Goal: Task Accomplishment & Management: Manage account settings

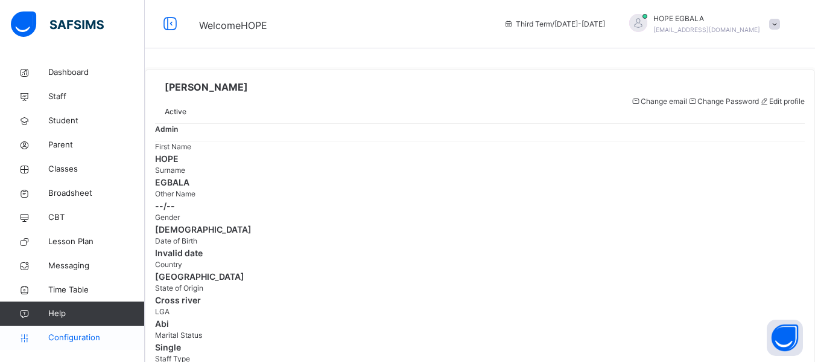
click at [66, 344] on link "Configuration" at bounding box center [72, 337] width 144 height 24
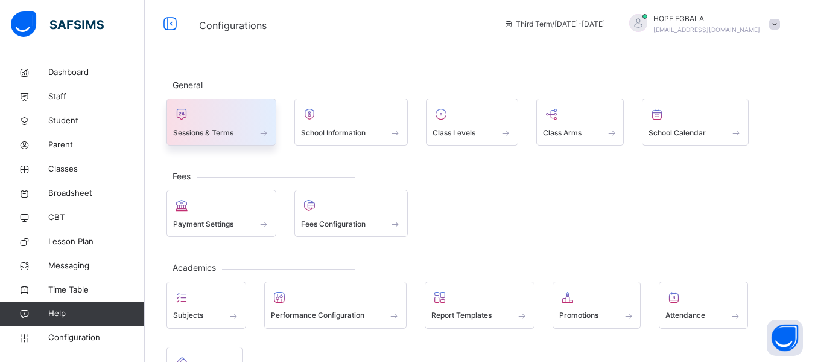
click at [220, 134] on span "Sessions & Terms" at bounding box center [203, 132] width 60 height 11
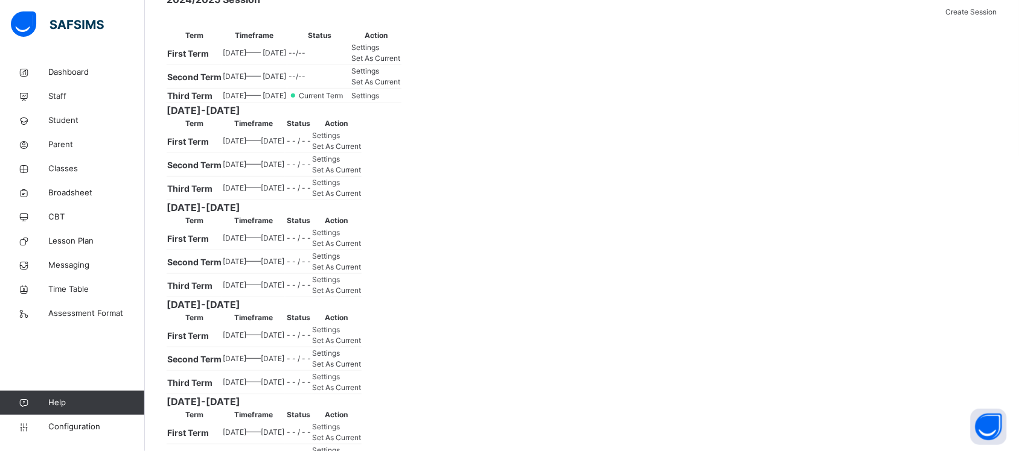
scroll to position [159, 0]
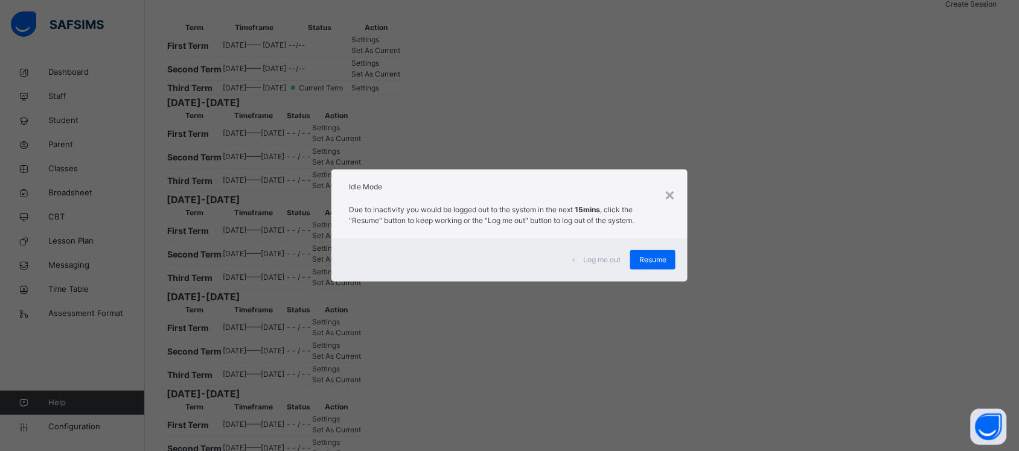
drag, startPoint x: 646, startPoint y: 253, endPoint x: 658, endPoint y: 203, distance: 52.1
click at [647, 254] on div "Resume" at bounding box center [652, 259] width 45 height 19
click at [665, 269] on div "Resume" at bounding box center [652, 259] width 45 height 19
click at [655, 257] on span "Resume" at bounding box center [652, 260] width 27 height 11
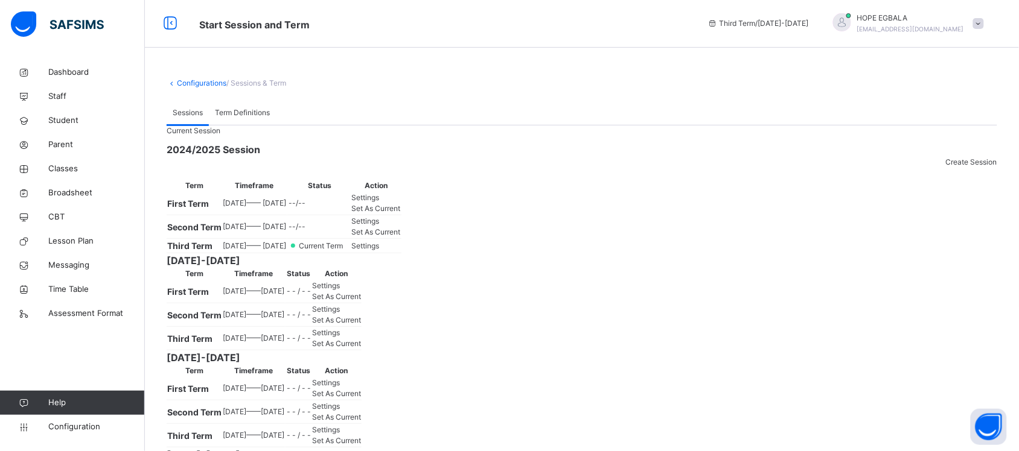
scroll to position [0, 0]
click at [60, 361] on span "Configuration" at bounding box center [96, 427] width 96 height 12
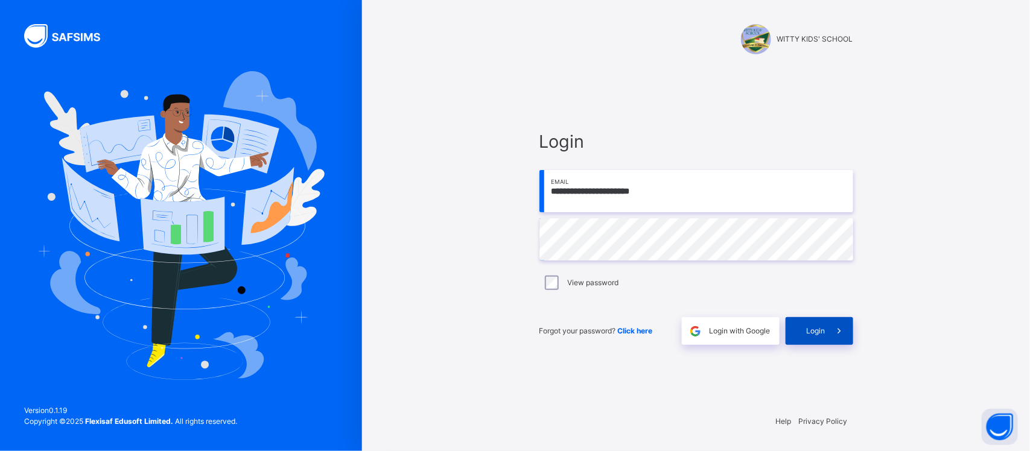
click at [824, 333] on icon at bounding box center [839, 332] width 13 height 14
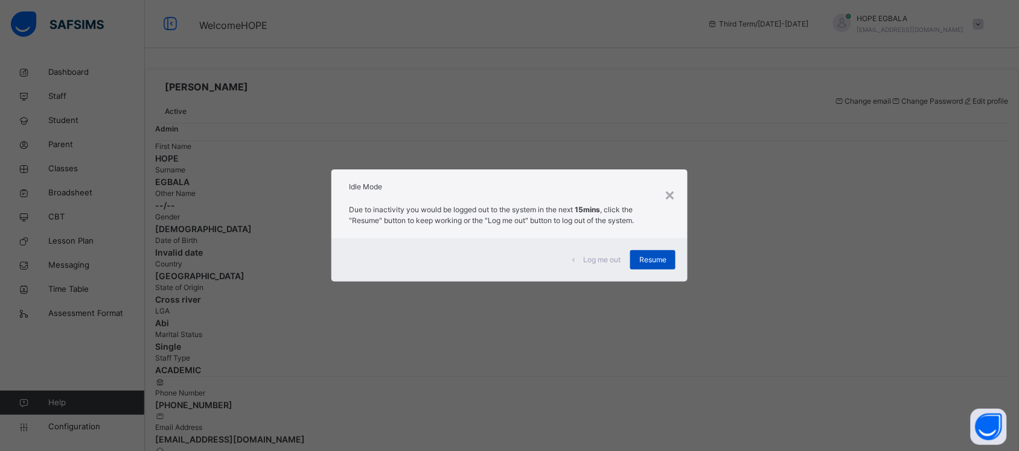
click at [662, 264] on span "Resume" at bounding box center [652, 260] width 27 height 11
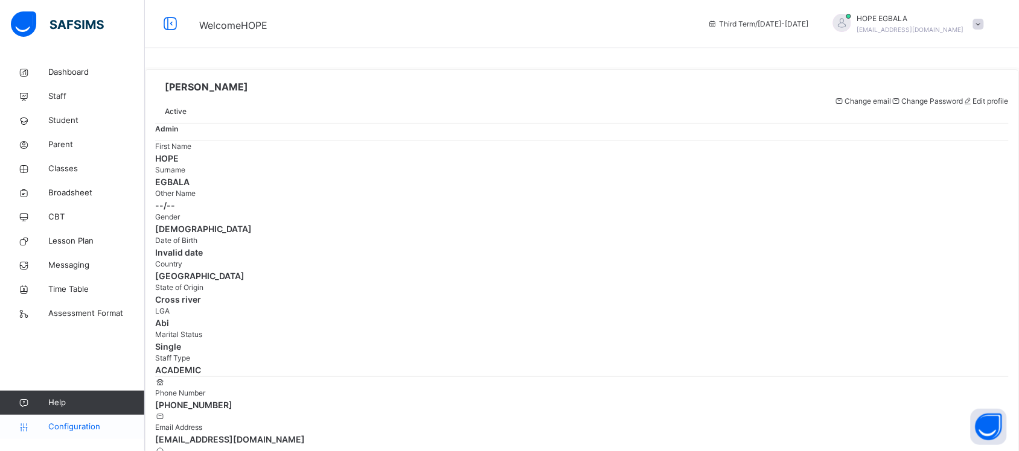
click at [59, 361] on span "Configuration" at bounding box center [96, 427] width 96 height 12
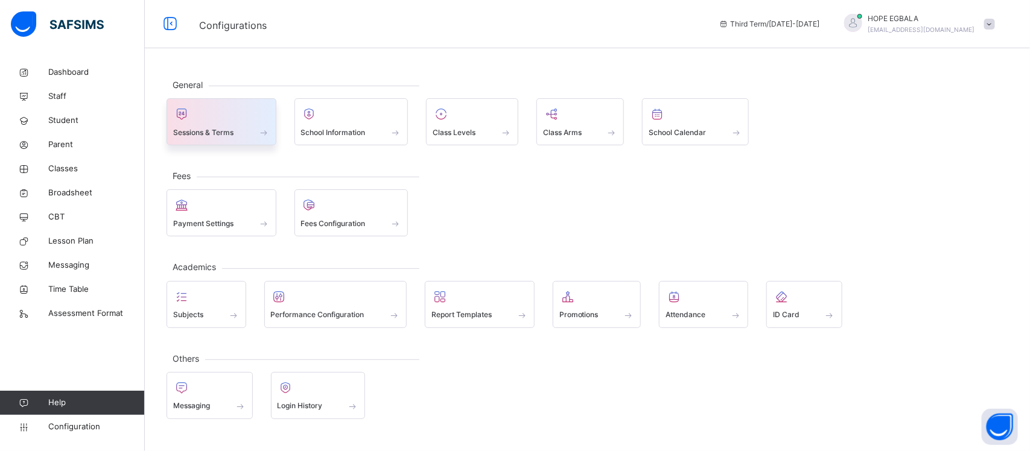
click at [219, 127] on span "Sessions & Terms" at bounding box center [203, 132] width 60 height 11
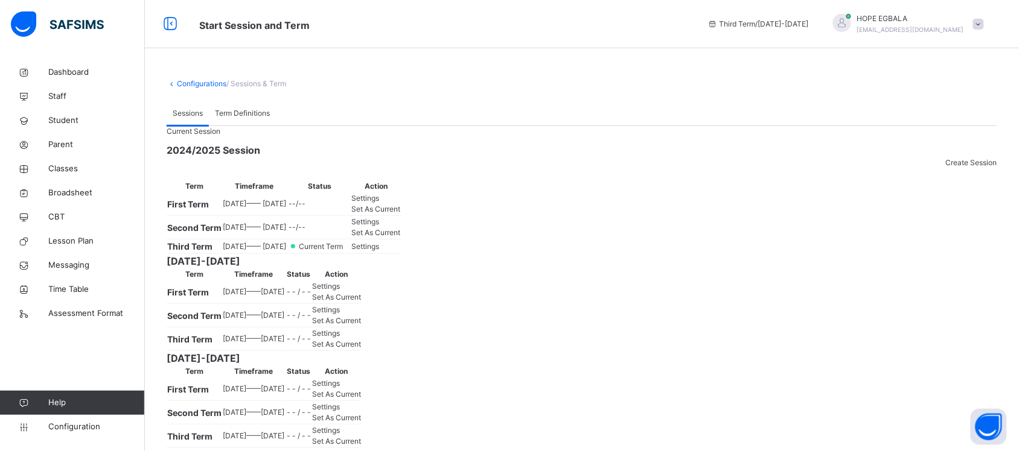
click at [222, 118] on span "Term Definitions" at bounding box center [242, 113] width 55 height 11
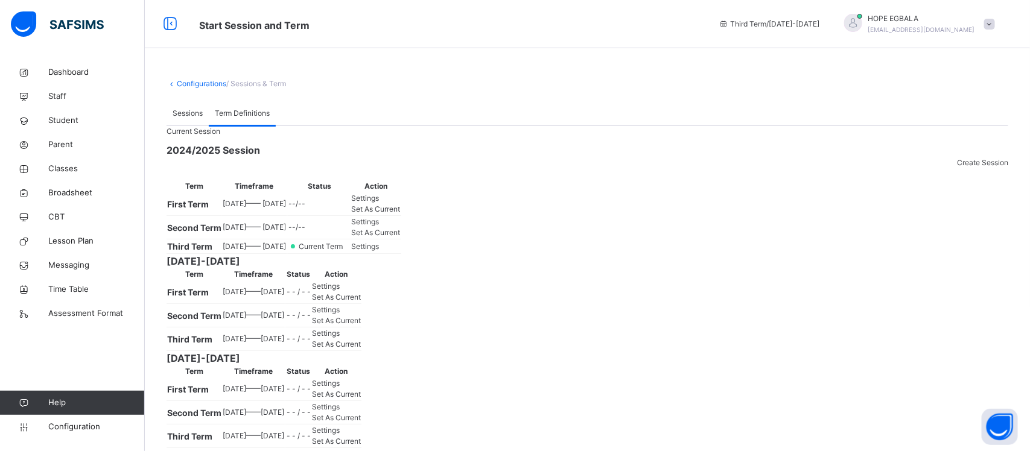
click at [192, 118] on span "Sessions" at bounding box center [188, 113] width 30 height 11
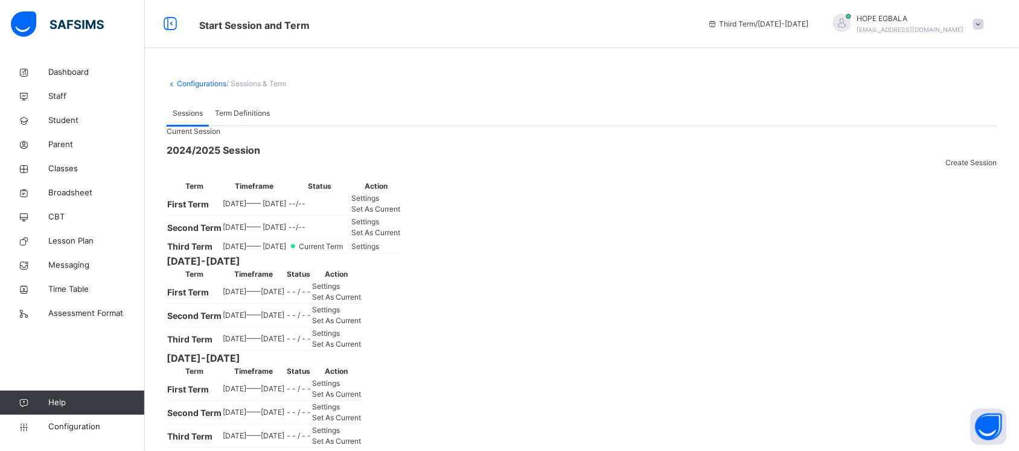
click at [240, 122] on div "Term Definitions" at bounding box center [242, 113] width 67 height 24
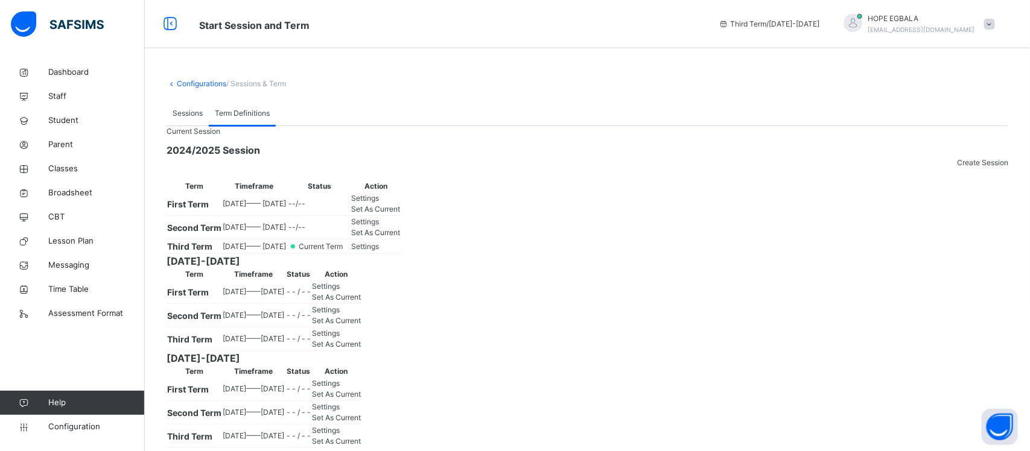
click at [182, 121] on div "Sessions" at bounding box center [188, 113] width 42 height 24
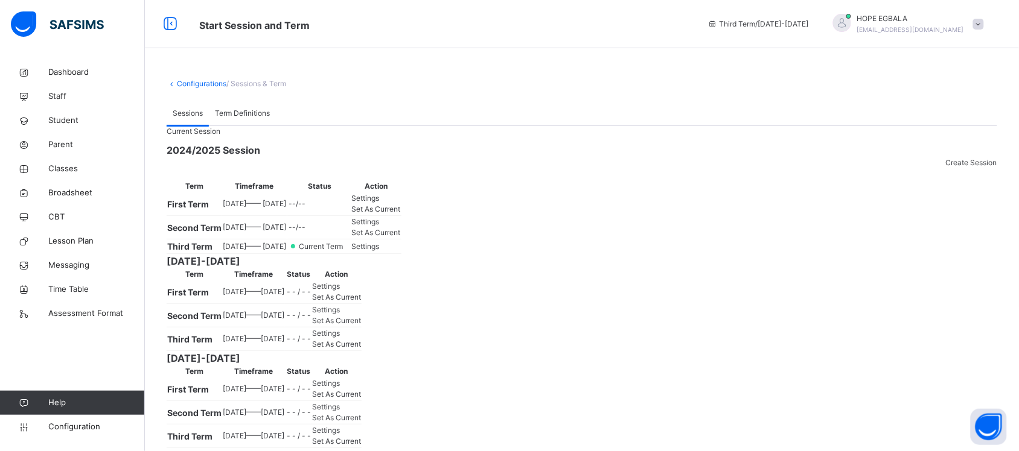
click at [195, 81] on link "Configurations" at bounding box center [201, 83] width 49 height 9
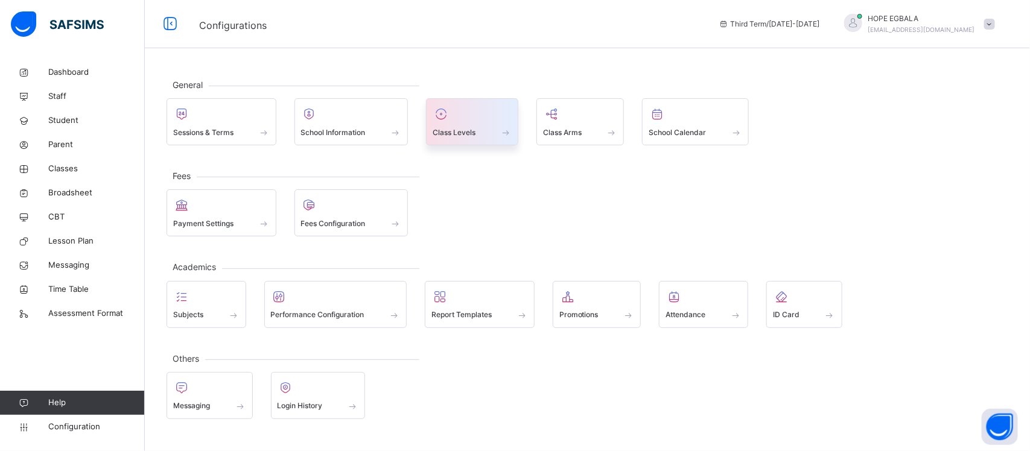
click at [456, 132] on span "Class Levels" at bounding box center [454, 132] width 43 height 11
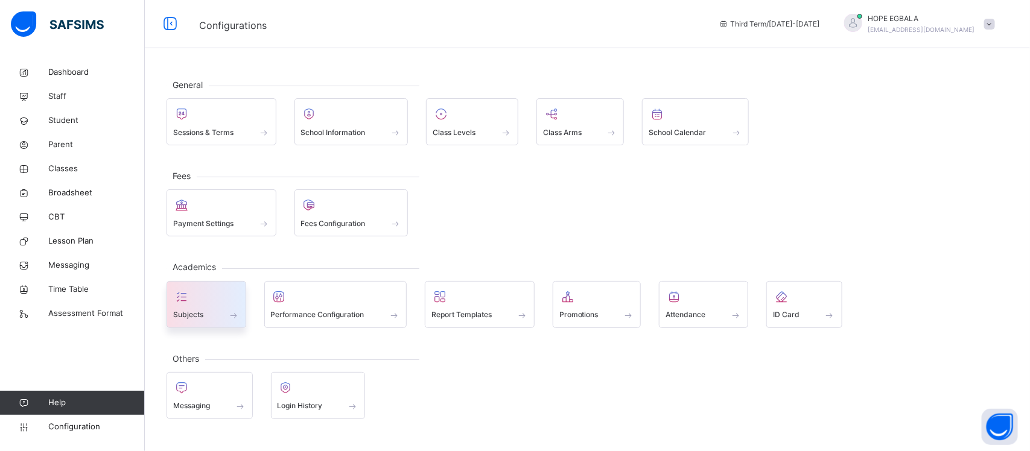
click at [218, 306] on div at bounding box center [206, 297] width 66 height 18
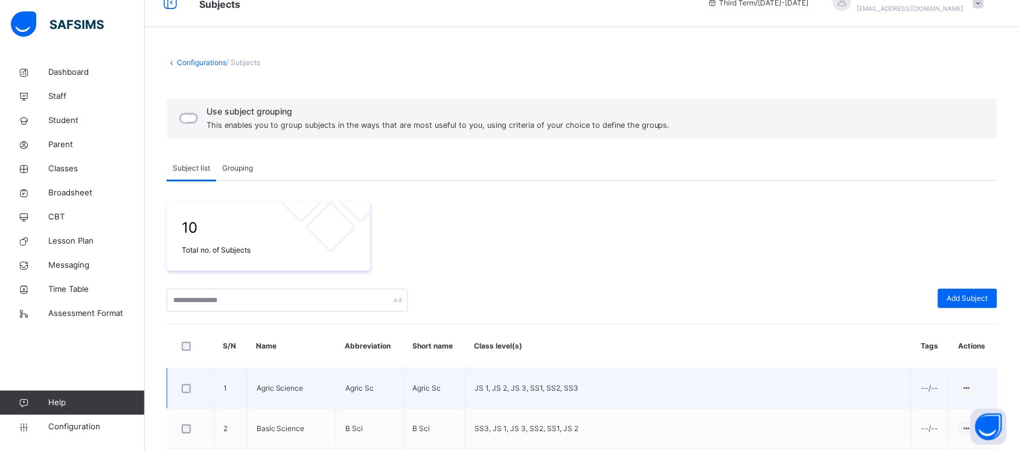
scroll to position [172, 0]
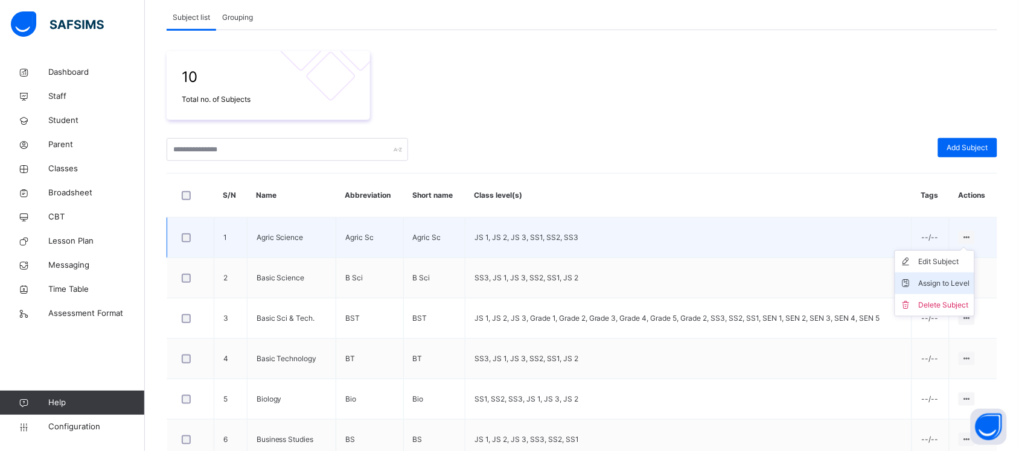
click at [824, 276] on li "Assign to Level" at bounding box center [934, 284] width 79 height 22
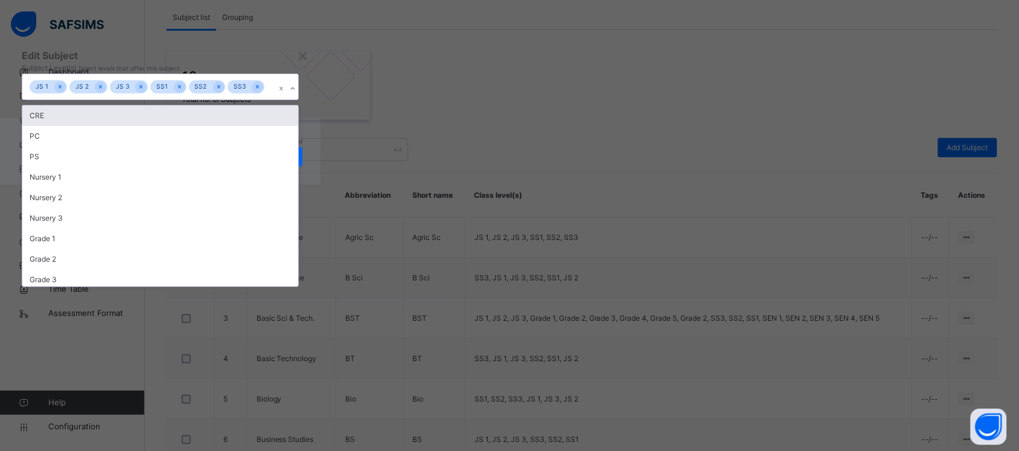
click at [295, 90] on icon at bounding box center [292, 89] width 4 height 2
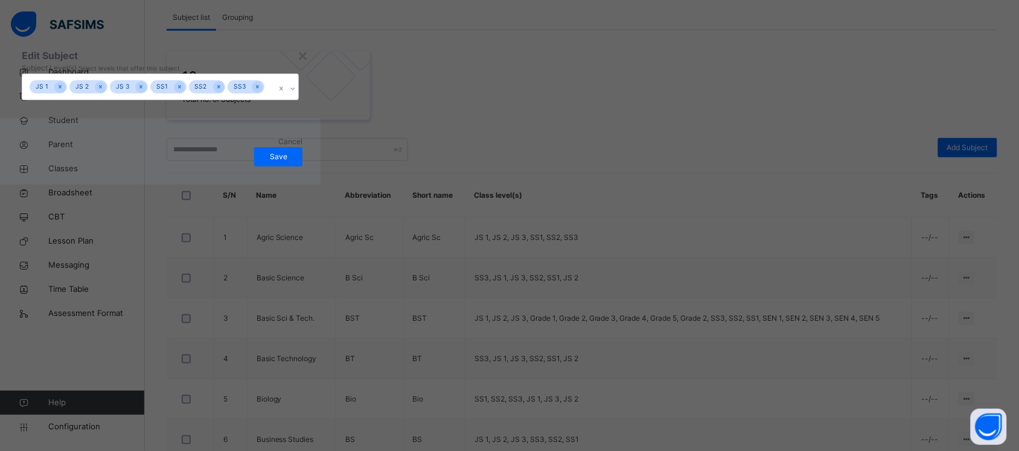
click at [299, 63] on div "Edit Subject" at bounding box center [160, 55] width 277 height 14
click at [308, 68] on div "×" at bounding box center [302, 54] width 11 height 25
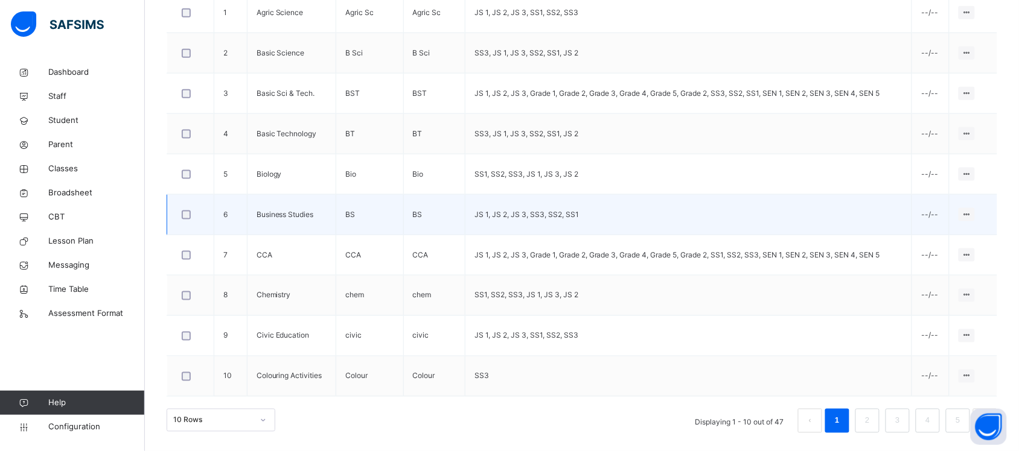
scroll to position [0, 0]
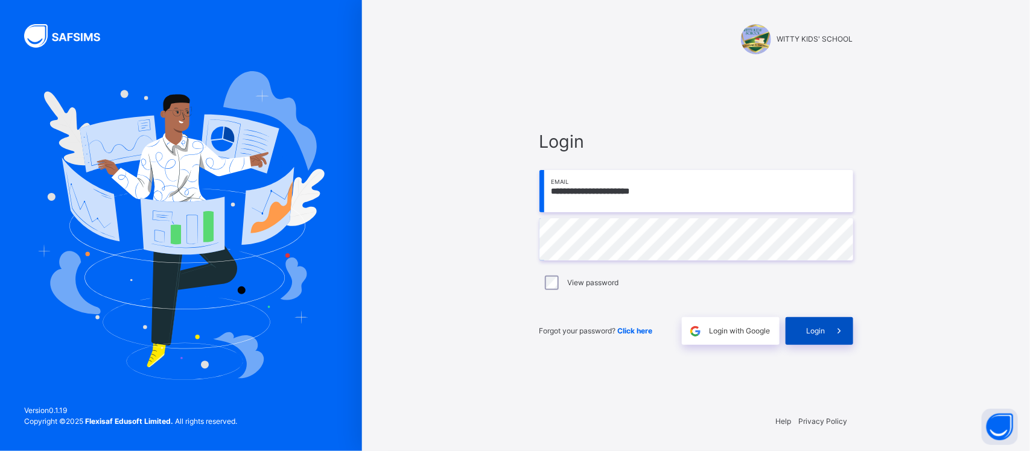
click at [824, 334] on span at bounding box center [840, 331] width 28 height 28
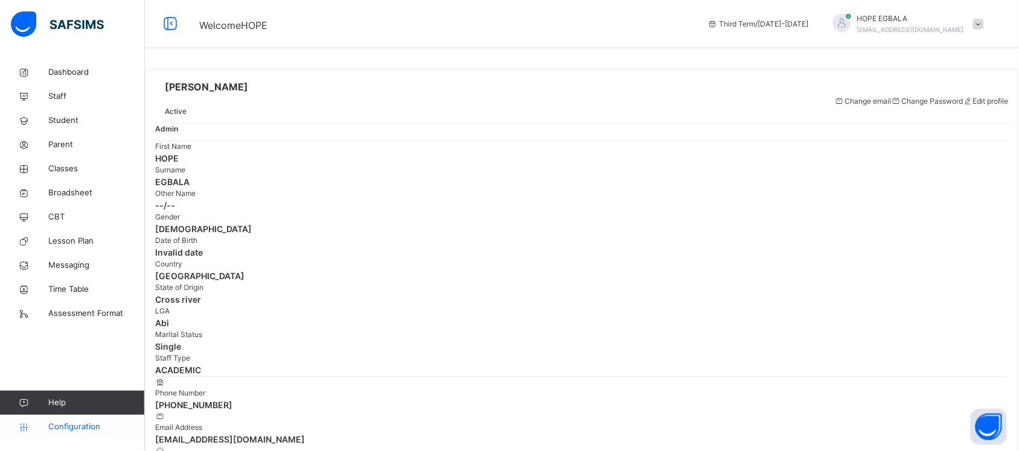
click at [66, 361] on span "Configuration" at bounding box center [96, 427] width 96 height 12
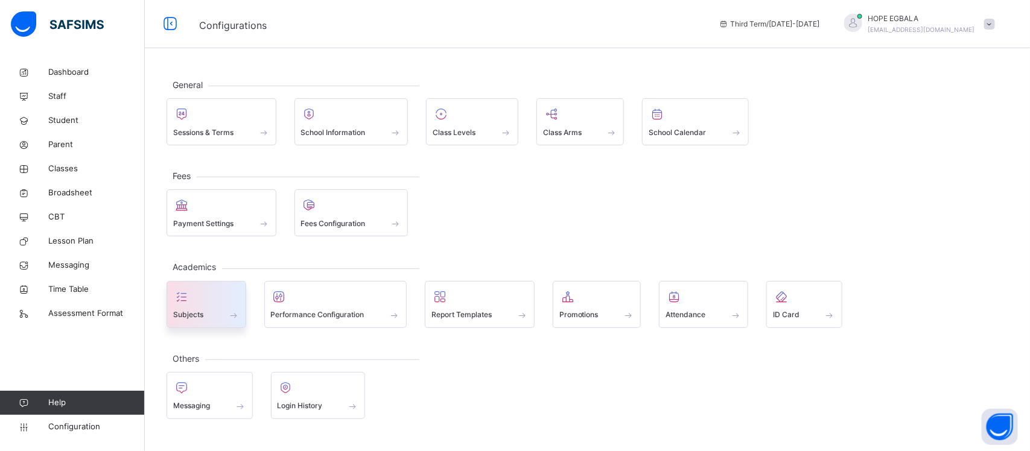
click at [190, 311] on span "Subjects" at bounding box center [188, 315] width 30 height 11
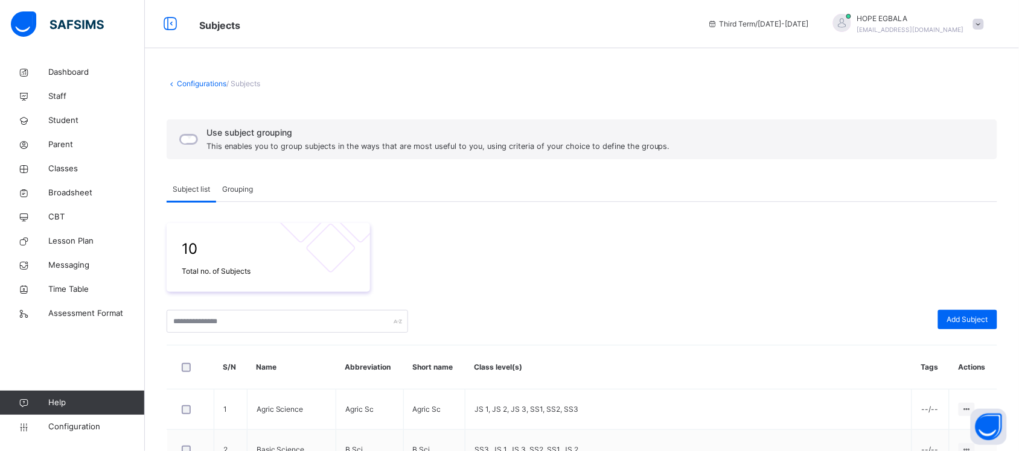
click at [237, 194] on span "Grouping" at bounding box center [237, 189] width 31 height 11
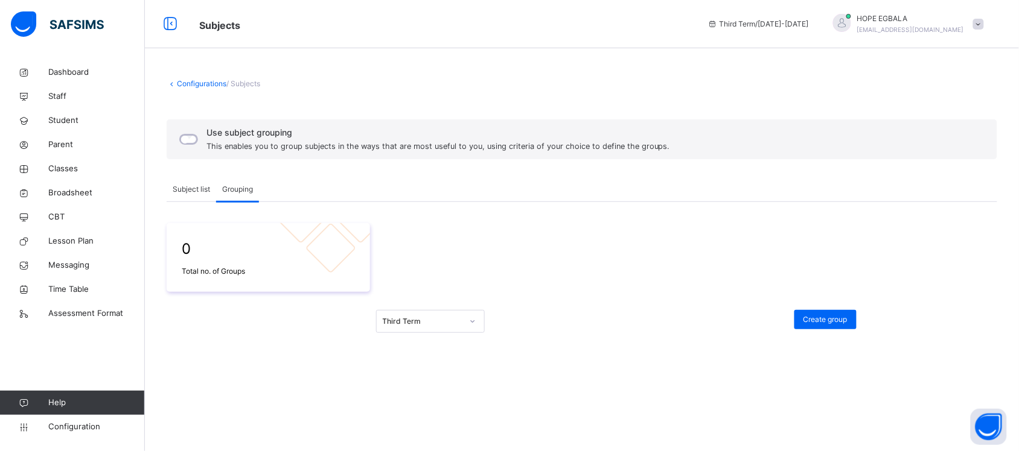
click at [205, 185] on span "Subject list" at bounding box center [191, 189] width 37 height 11
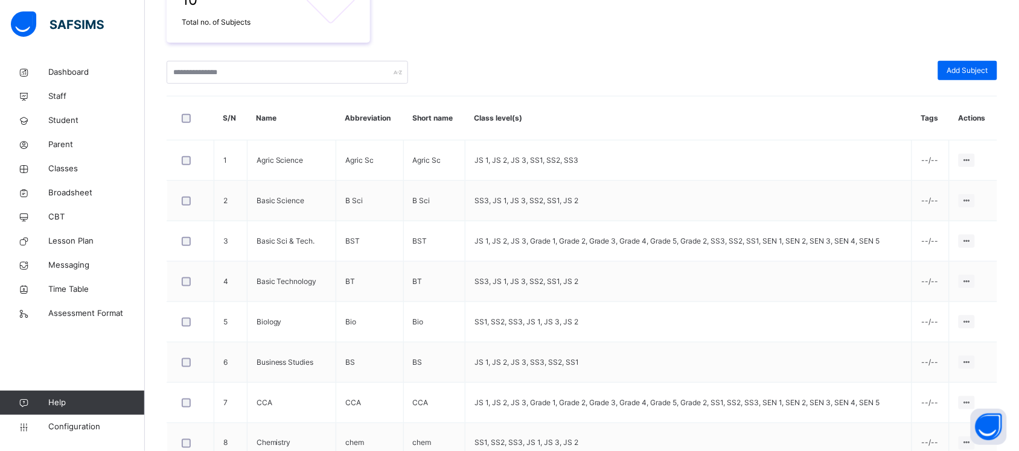
scroll to position [226, 0]
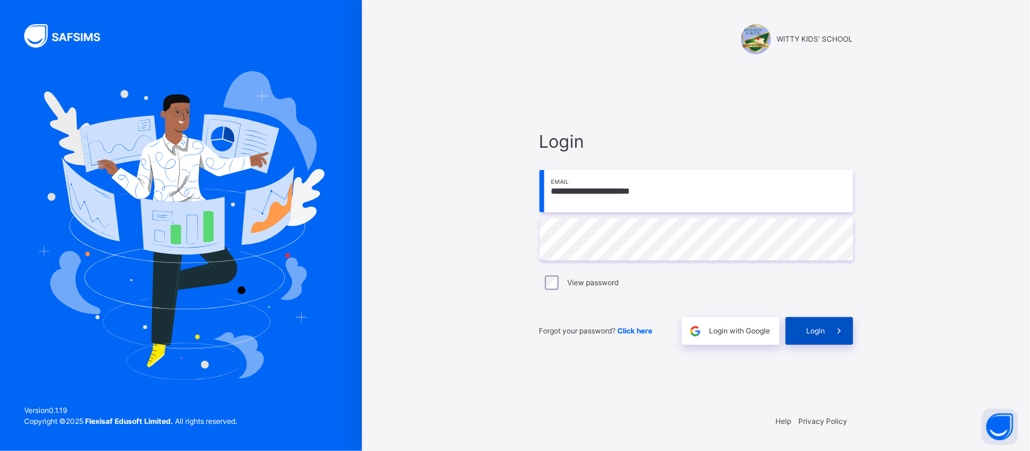
click at [797, 323] on div "Login" at bounding box center [820, 331] width 68 height 28
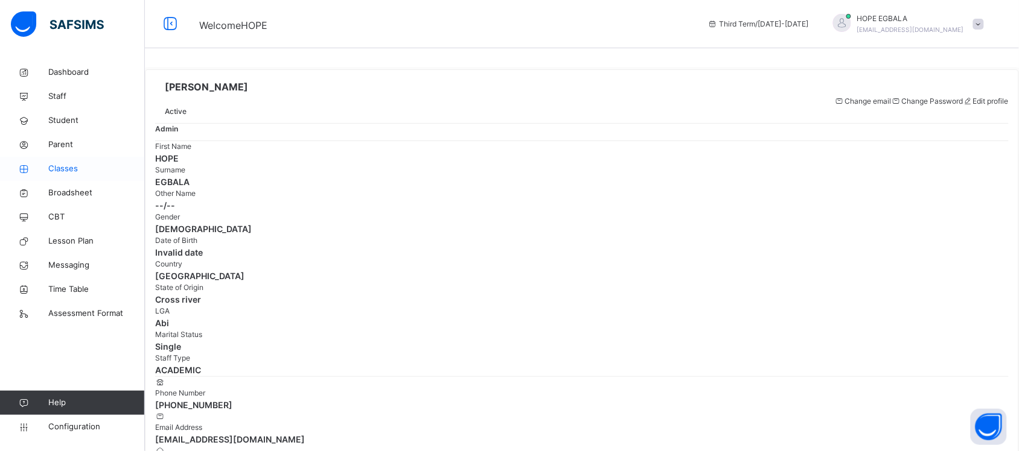
click at [60, 170] on span "Classes" at bounding box center [96, 169] width 97 height 12
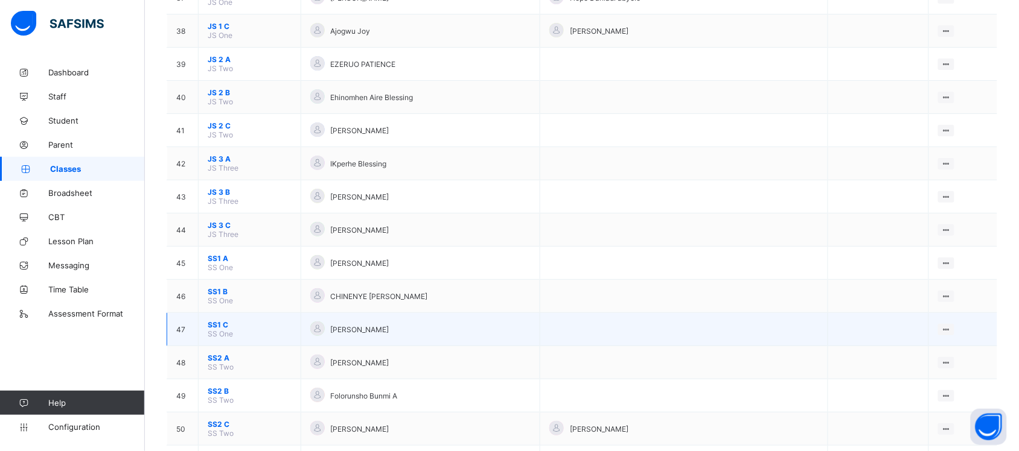
scroll to position [1339, 0]
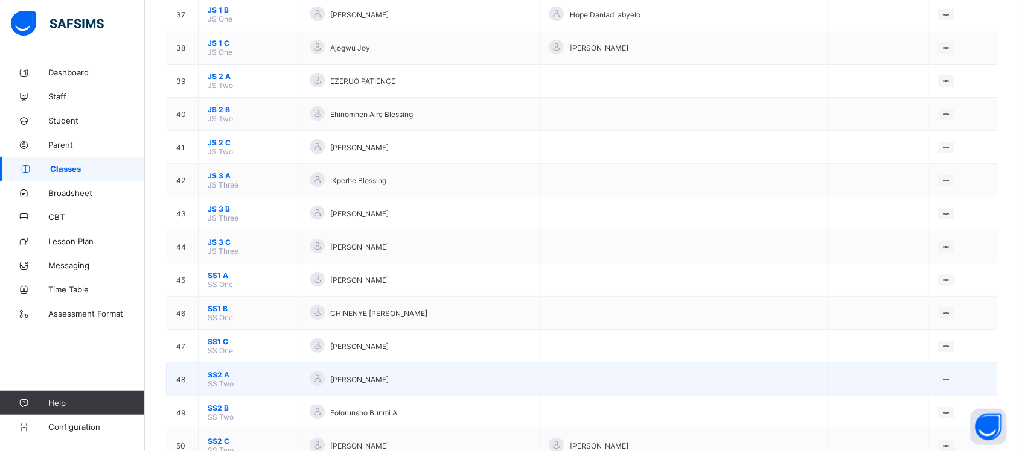
click at [212, 371] on span "SS2 A" at bounding box center [250, 375] width 84 height 9
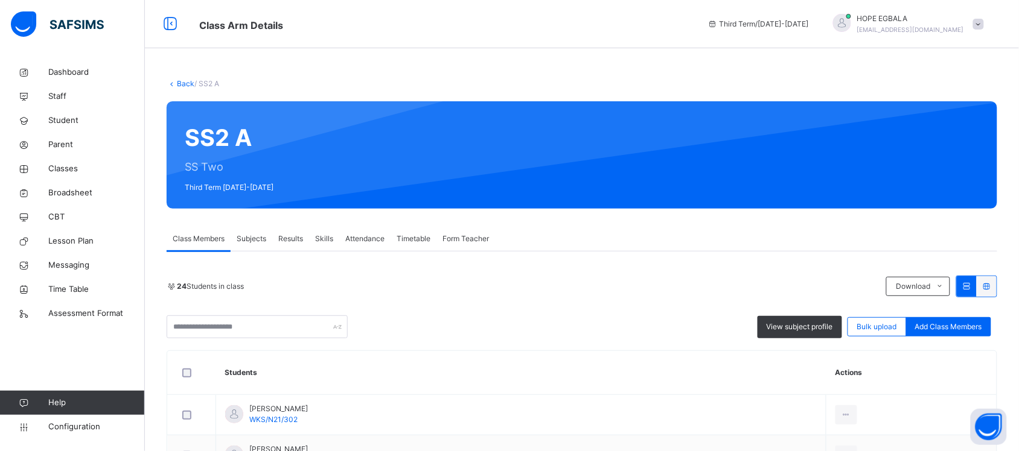
click at [287, 232] on div "Results" at bounding box center [290, 239] width 37 height 24
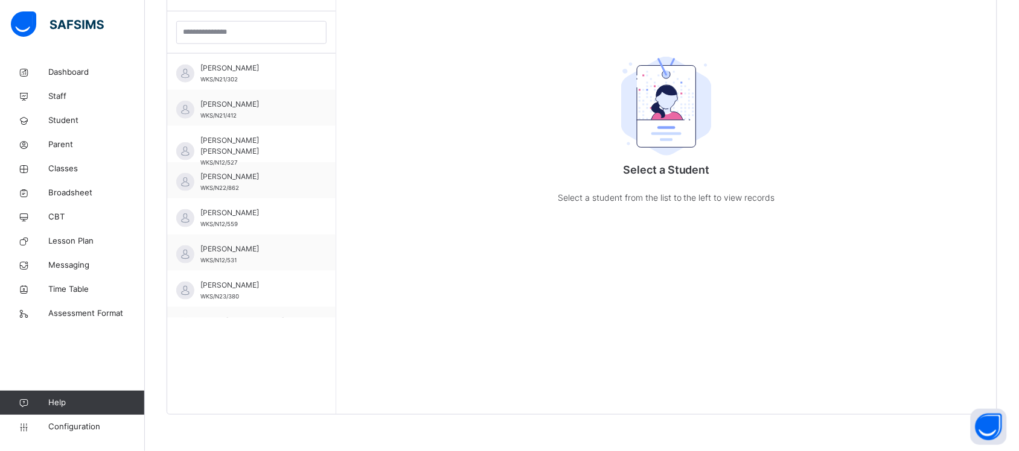
scroll to position [14, 0]
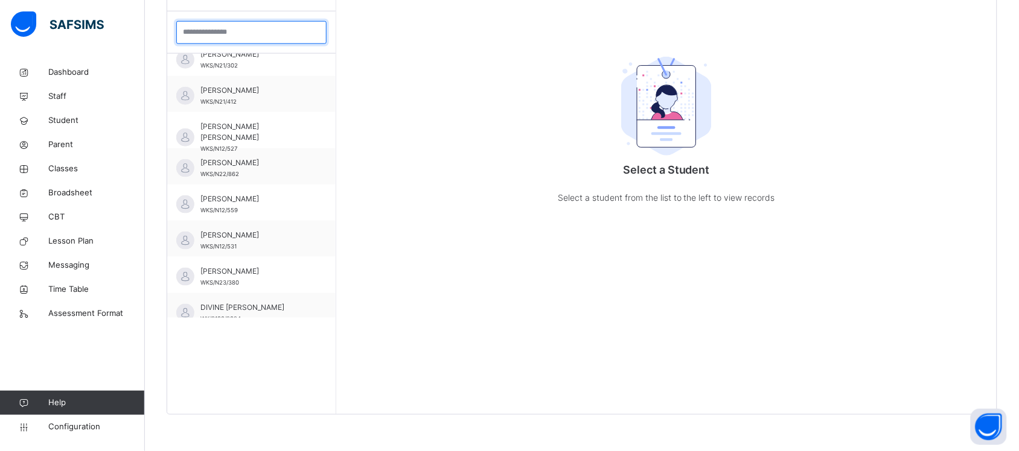
click at [217, 34] on input "search" at bounding box center [251, 32] width 150 height 23
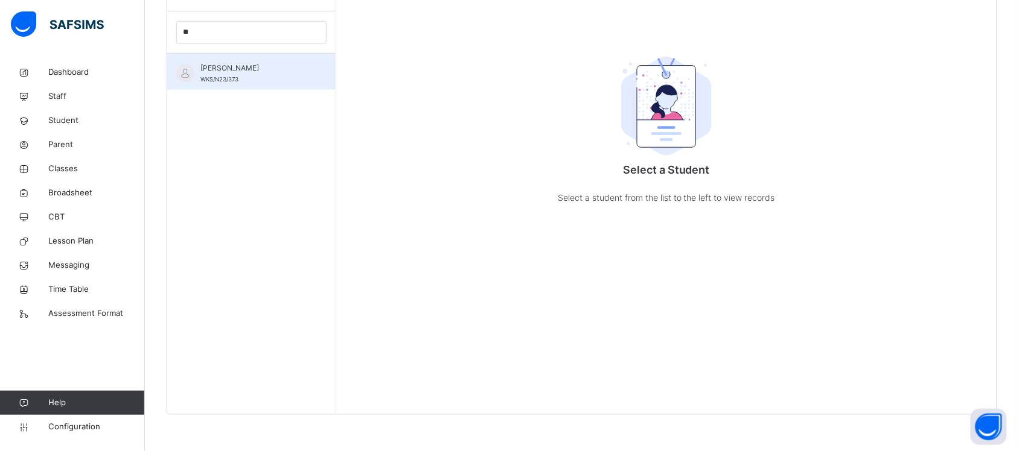
click at [258, 74] on div "[PERSON_NAME] WKS/N23/373" at bounding box center [254, 74] width 108 height 22
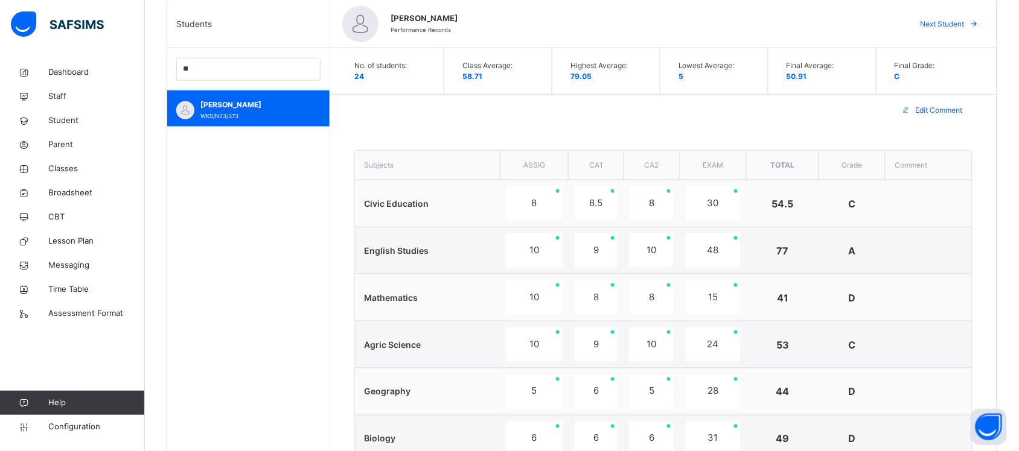
scroll to position [276, 0]
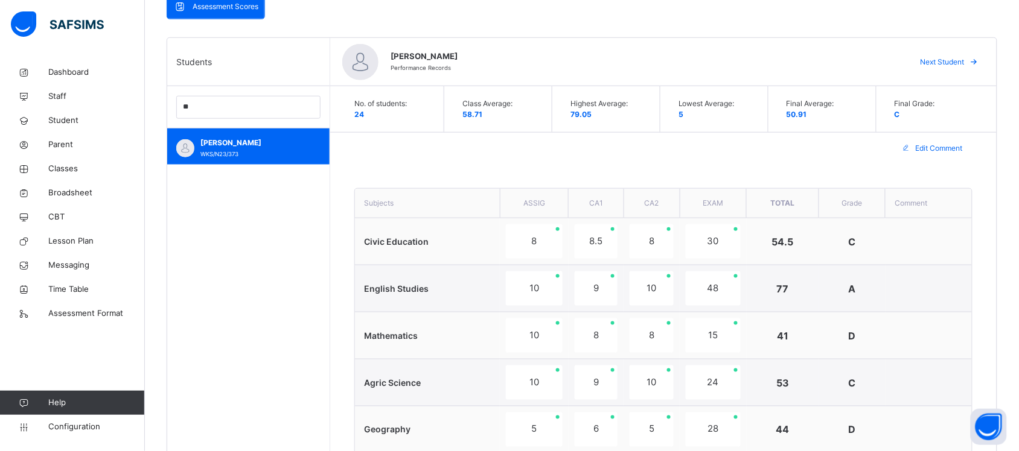
drag, startPoint x: 963, startPoint y: 109, endPoint x: 894, endPoint y: 122, distance: 70.1
click at [894, 122] on div "Final Grade: C" at bounding box center [933, 109] width 102 height 46
click at [934, 121] on div "Final Grade: C" at bounding box center [933, 109] width 102 height 46
drag, startPoint x: 911, startPoint y: 118, endPoint x: 894, endPoint y: 110, distance: 18.4
click at [894, 110] on div "Final Grade: C" at bounding box center [933, 109] width 102 height 46
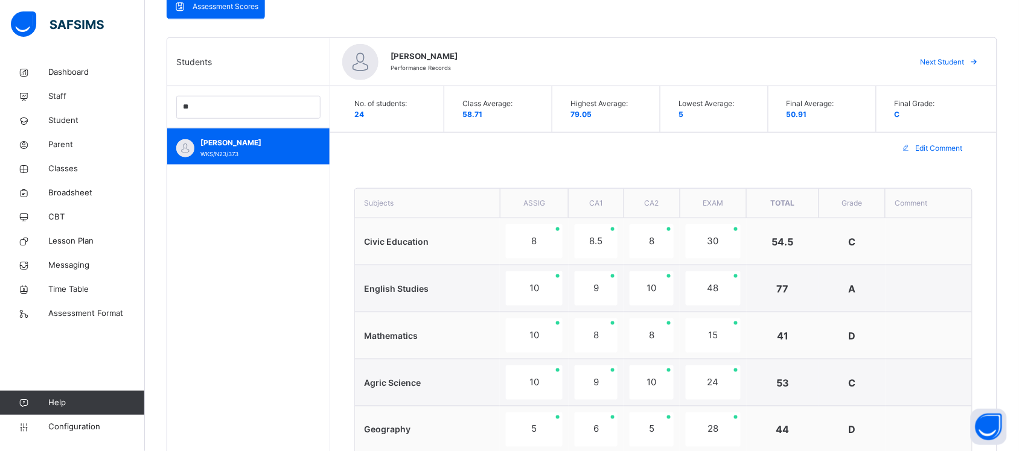
click at [803, 156] on div "Edit Comment" at bounding box center [663, 148] width 666 height 31
click at [258, 116] on input "**" at bounding box center [248, 107] width 144 height 23
type input "*"
